Goal: Navigation & Orientation: Find specific page/section

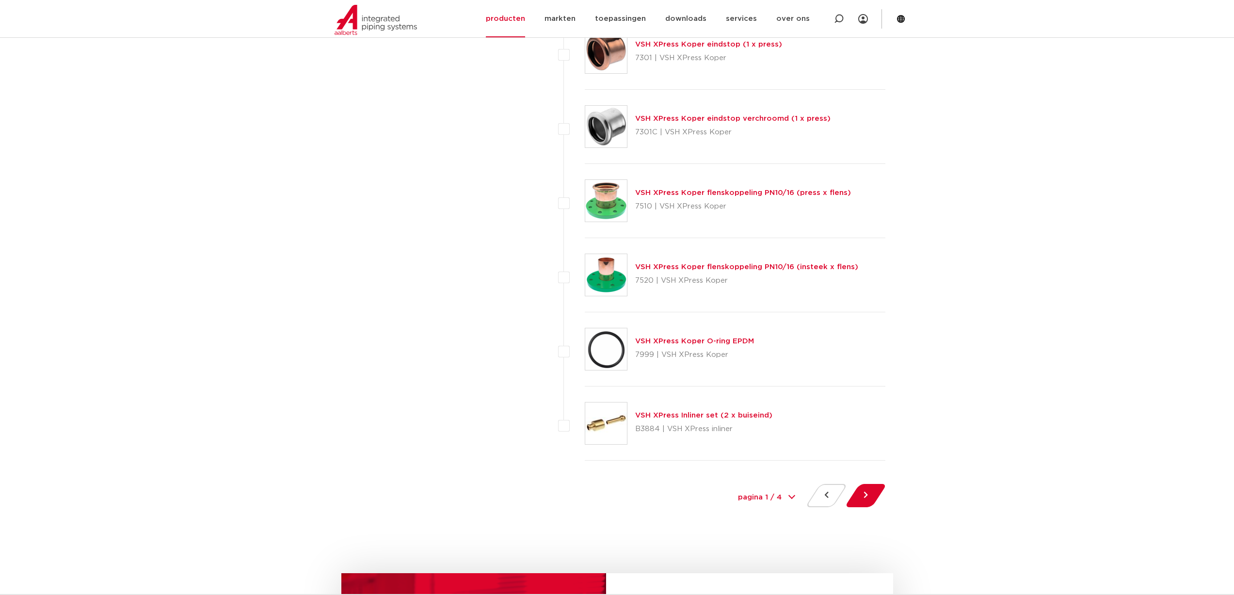
scroll to position [4317, 0]
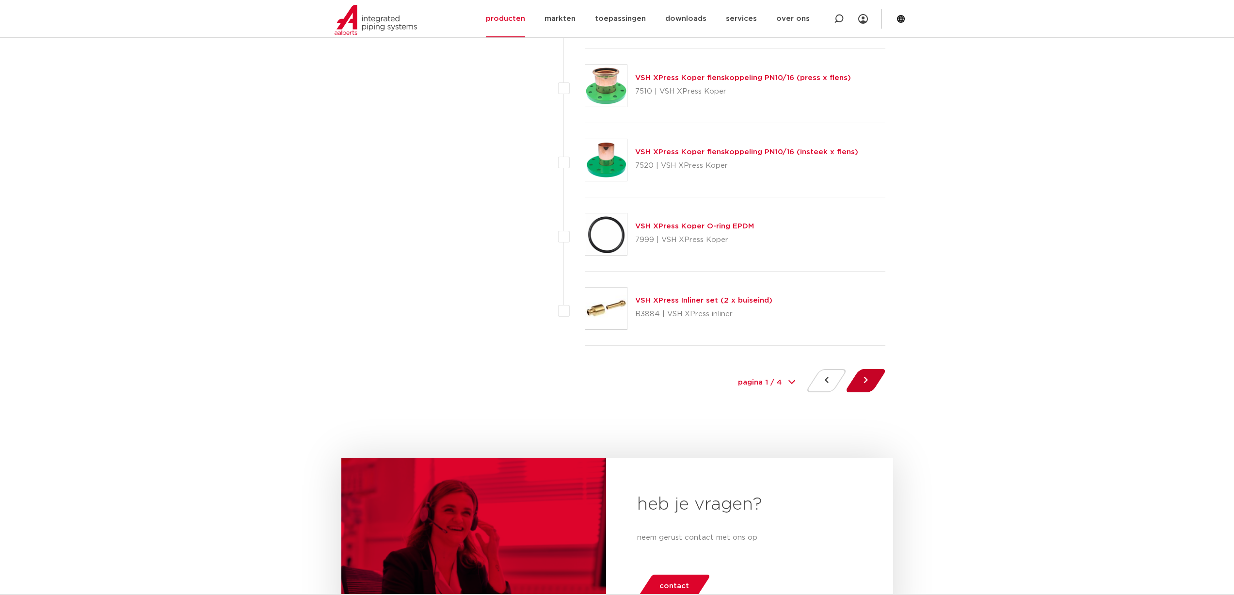
click at [871, 379] on button at bounding box center [866, 380] width 28 height 23
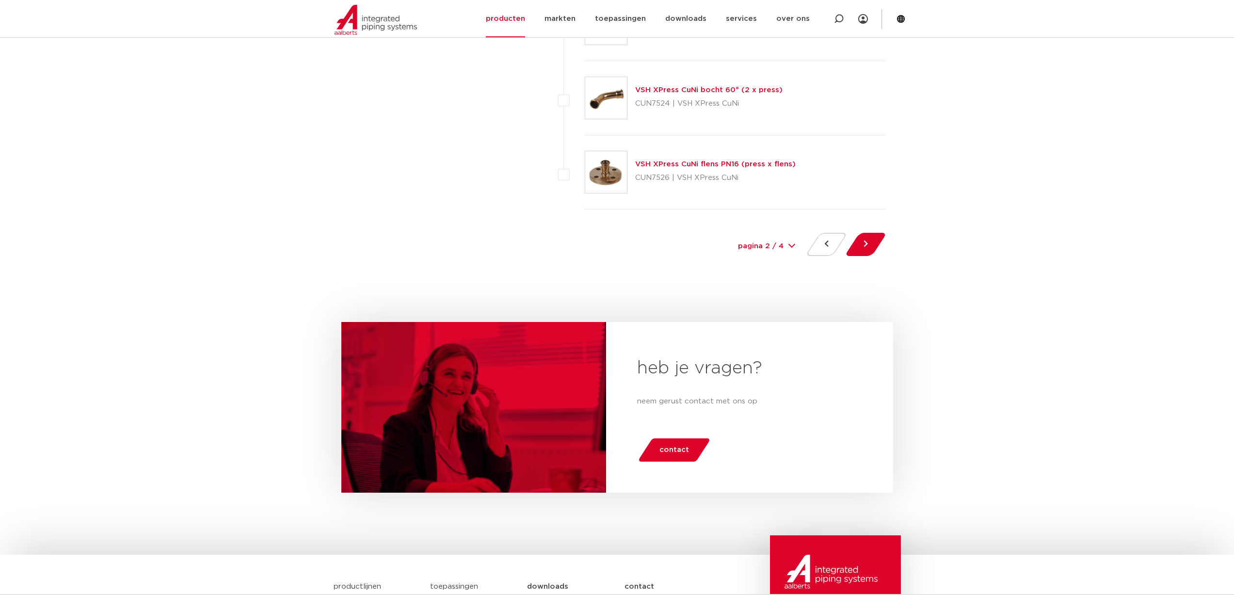
scroll to position [4462, 0]
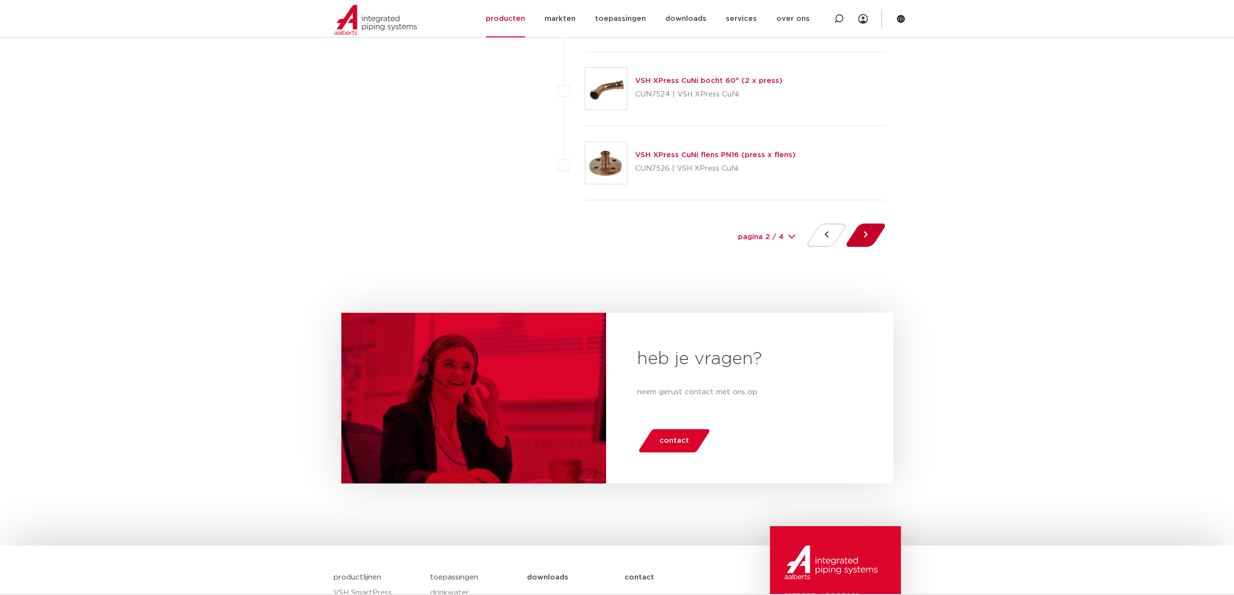
click at [855, 239] on button at bounding box center [866, 235] width 28 height 23
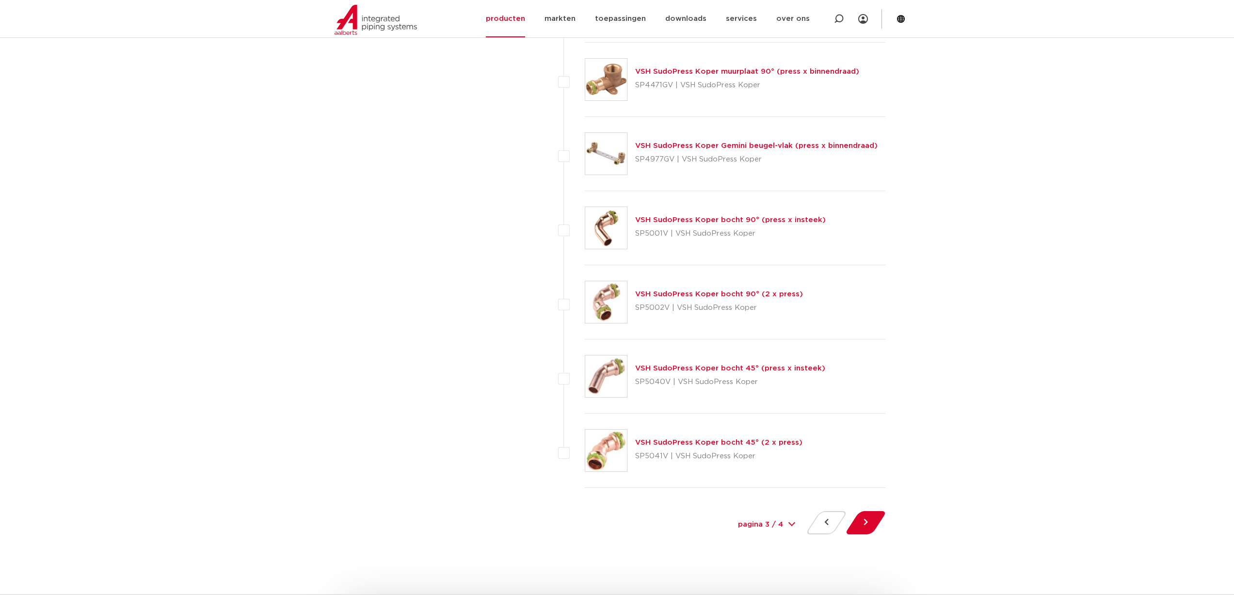
scroll to position [4220, 0]
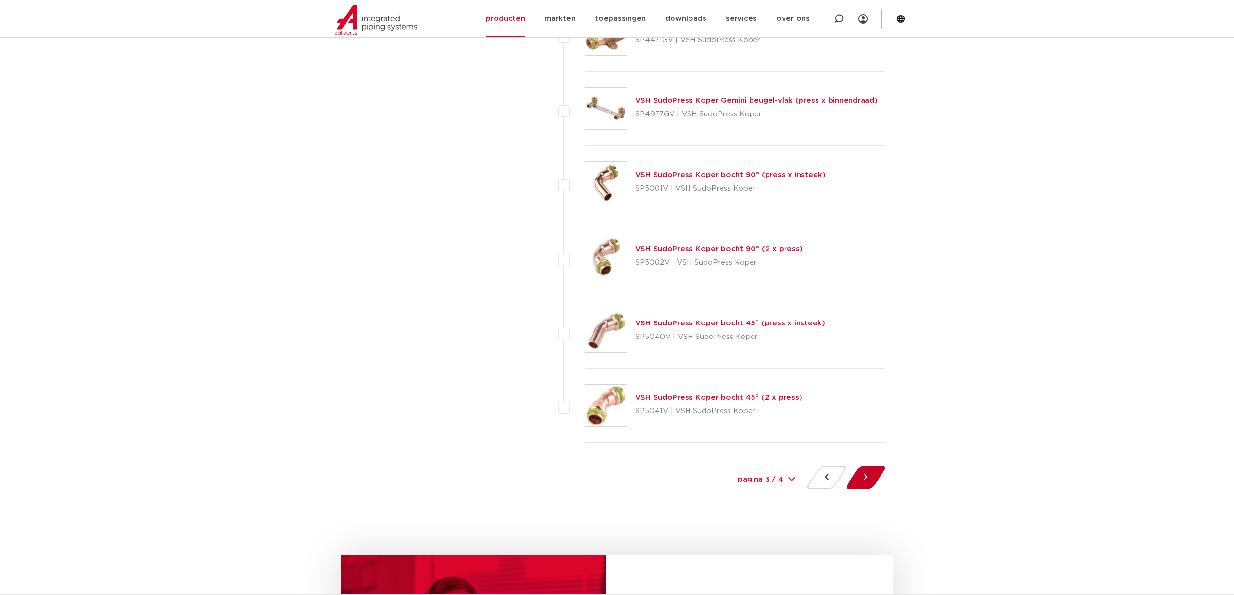
click at [876, 475] on button at bounding box center [866, 477] width 28 height 23
